Goal: Information Seeking & Learning: Learn about a topic

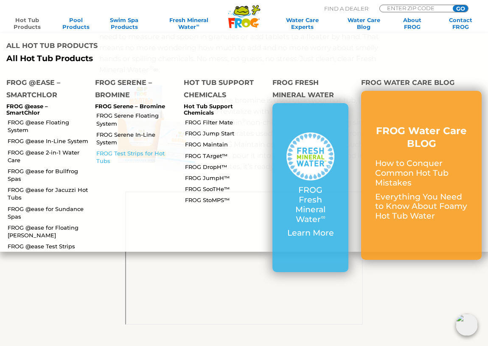
scroll to position [965, 0]
click at [74, 167] on link "FROG @ease for Bullfrog Spas" at bounding box center [48, 174] width 81 height 15
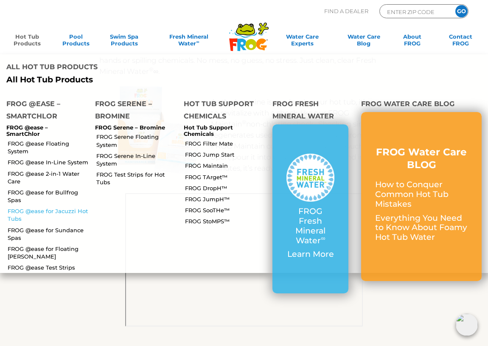
click at [71, 207] on link "FROG @ease for Jacuzzi Hot Tubs" at bounding box center [48, 214] width 81 height 15
